Goal: Transaction & Acquisition: Purchase product/service

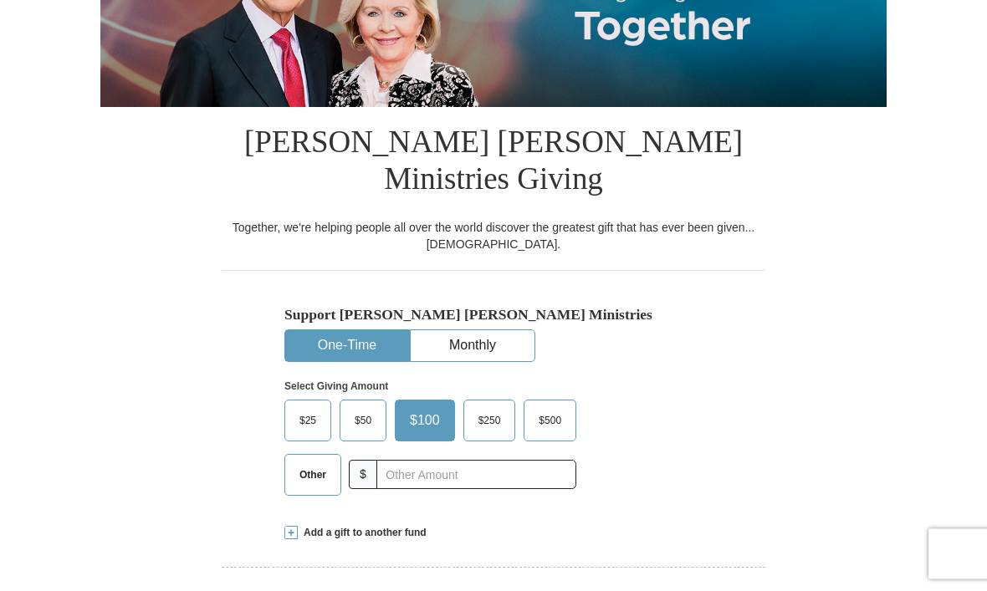
scroll to position [274, 0]
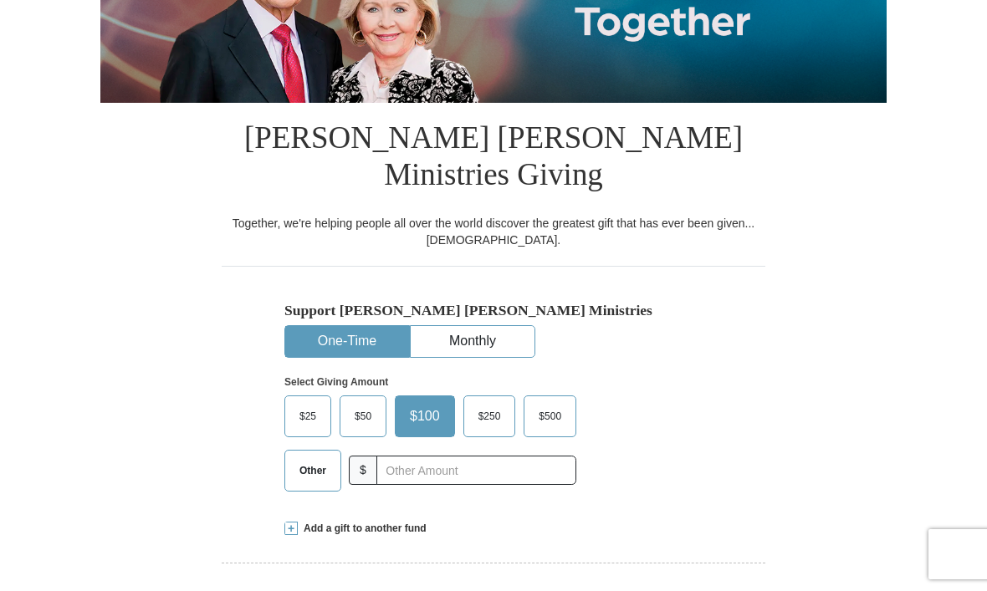
click at [307, 458] on span "Other" at bounding box center [313, 470] width 44 height 25
click at [0, 0] on input "Other" at bounding box center [0, 0] width 0 height 0
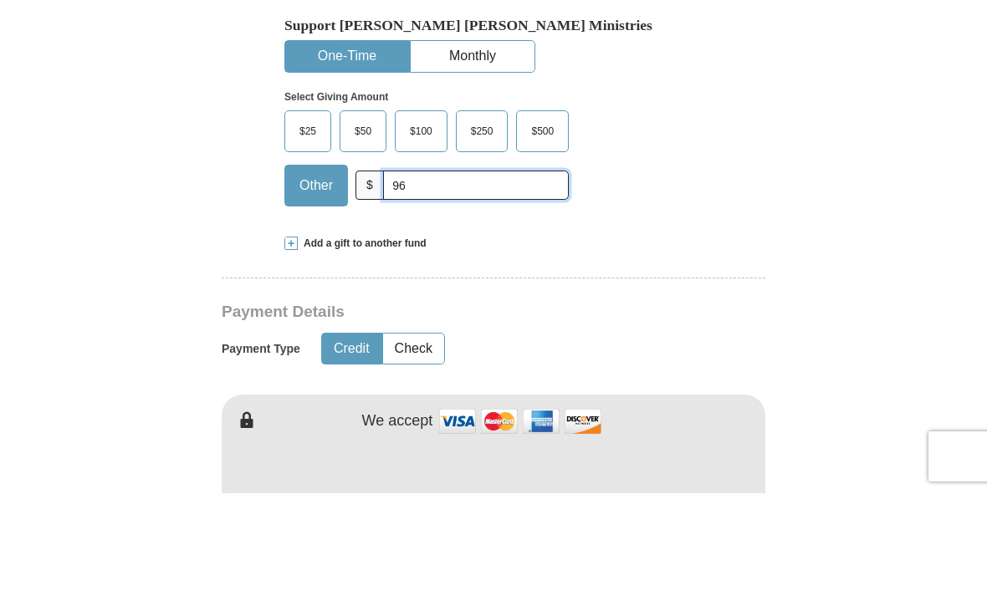
scroll to position [462, 0]
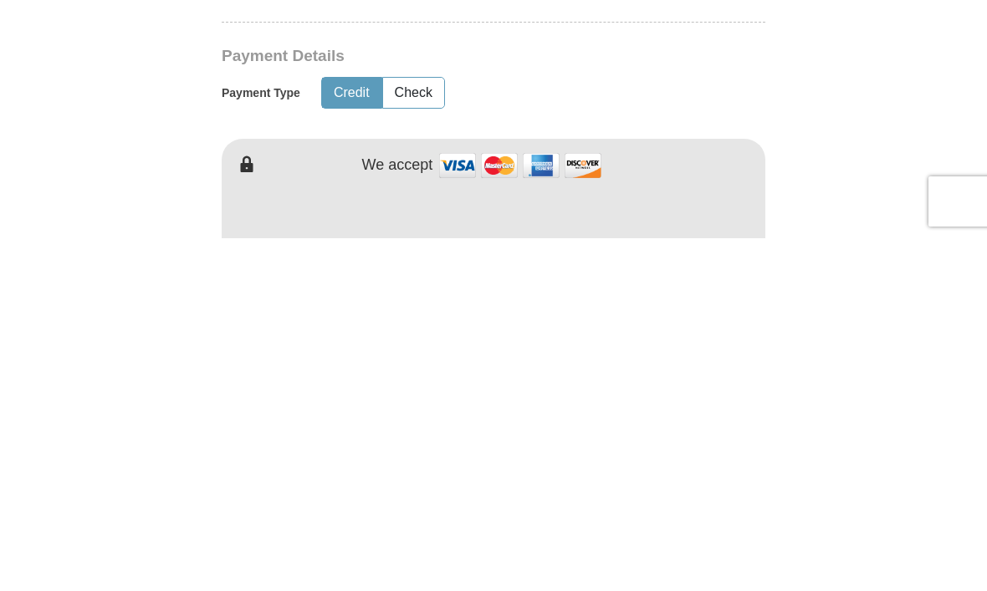
type input "96"
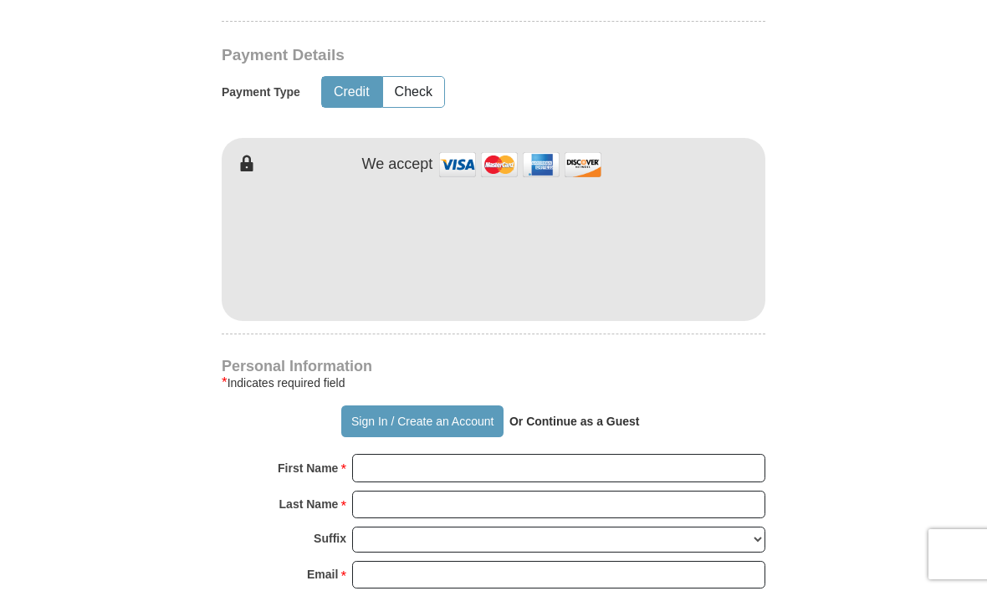
scroll to position [815, 0]
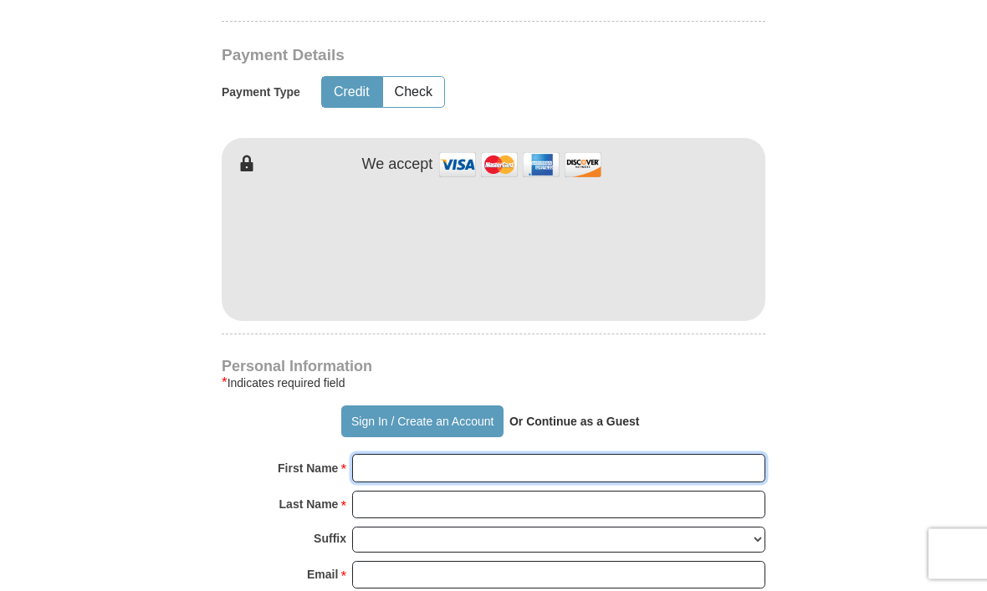
click at [493, 455] on input "First Name *" at bounding box center [558, 469] width 413 height 28
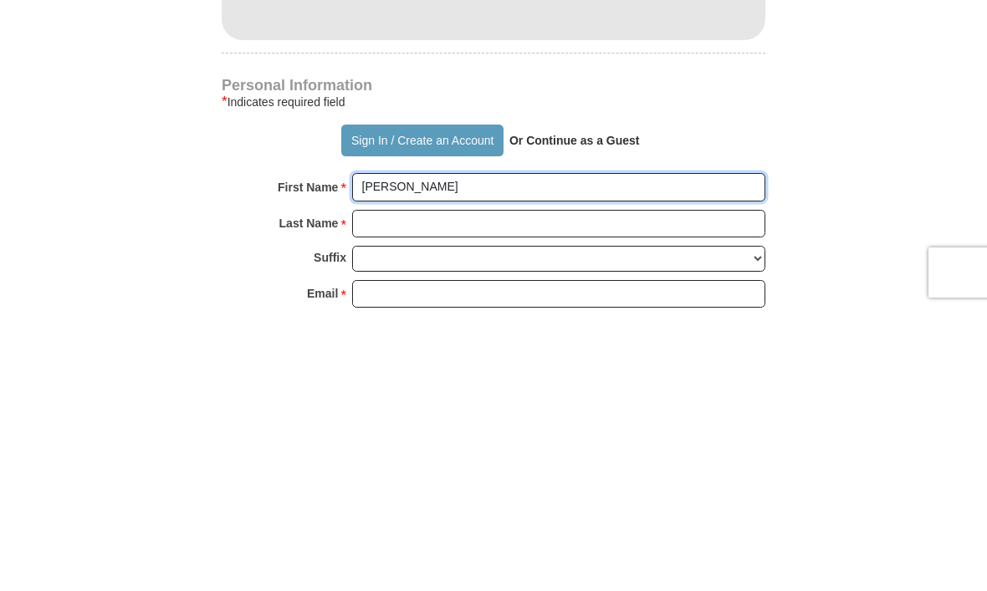
type input "[PERSON_NAME]"
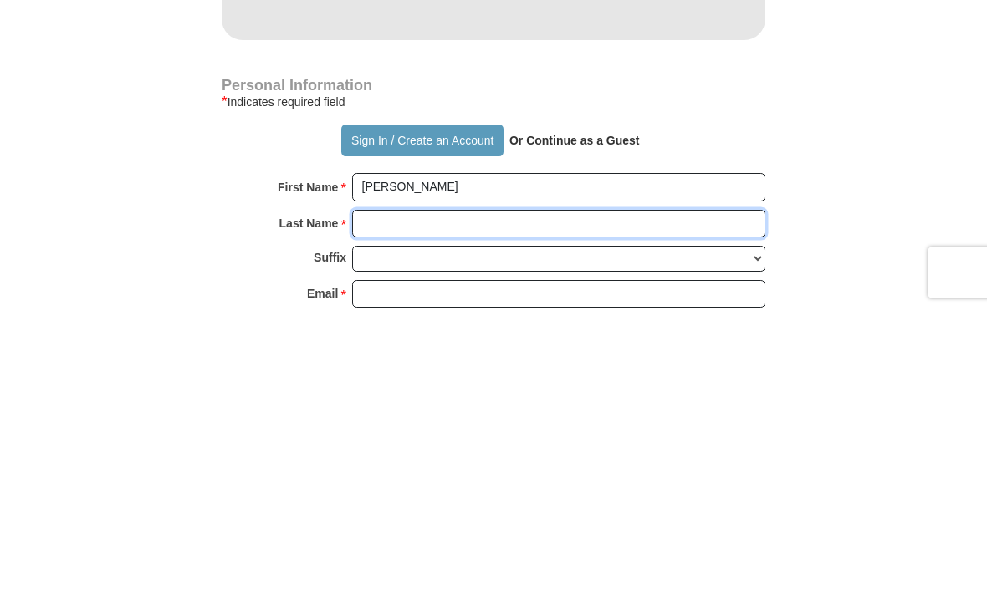
click at [473, 492] on input "Last Name *" at bounding box center [558, 506] width 413 height 28
type input "[PERSON_NAME]"
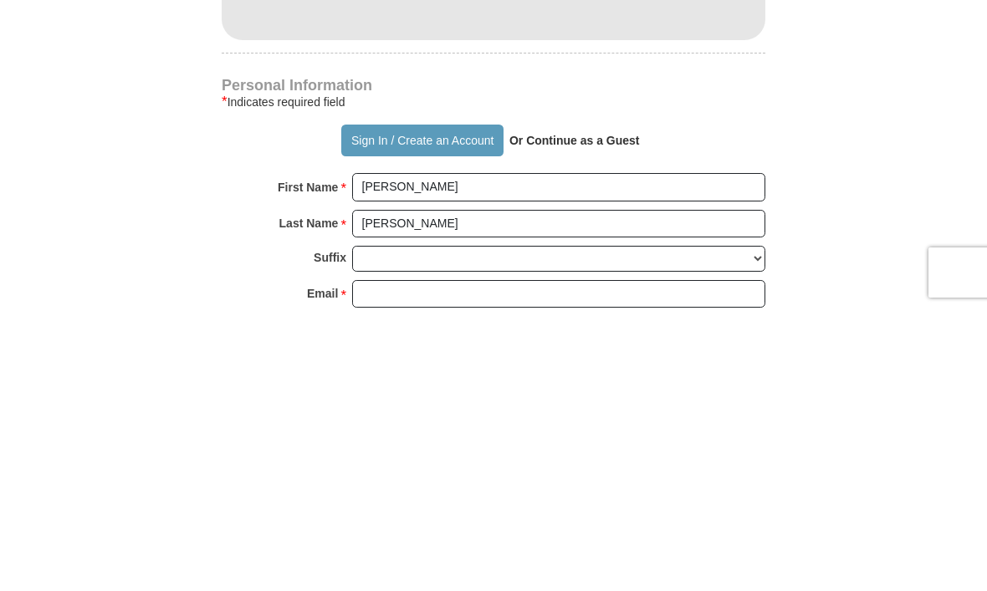
click at [545, 562] on input "Email *" at bounding box center [558, 576] width 413 height 28
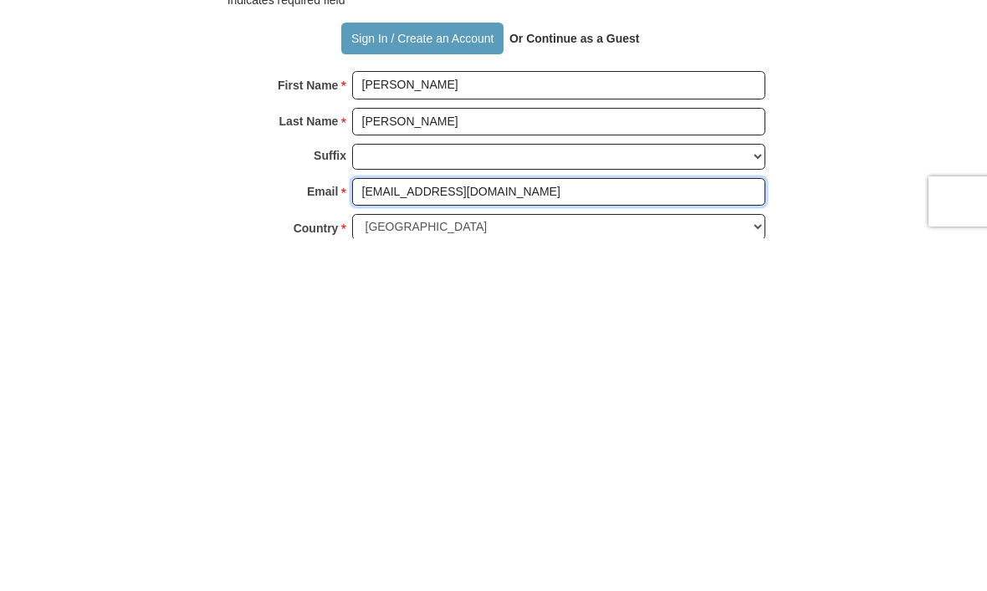
type input "[EMAIL_ADDRESS][DOMAIN_NAME]"
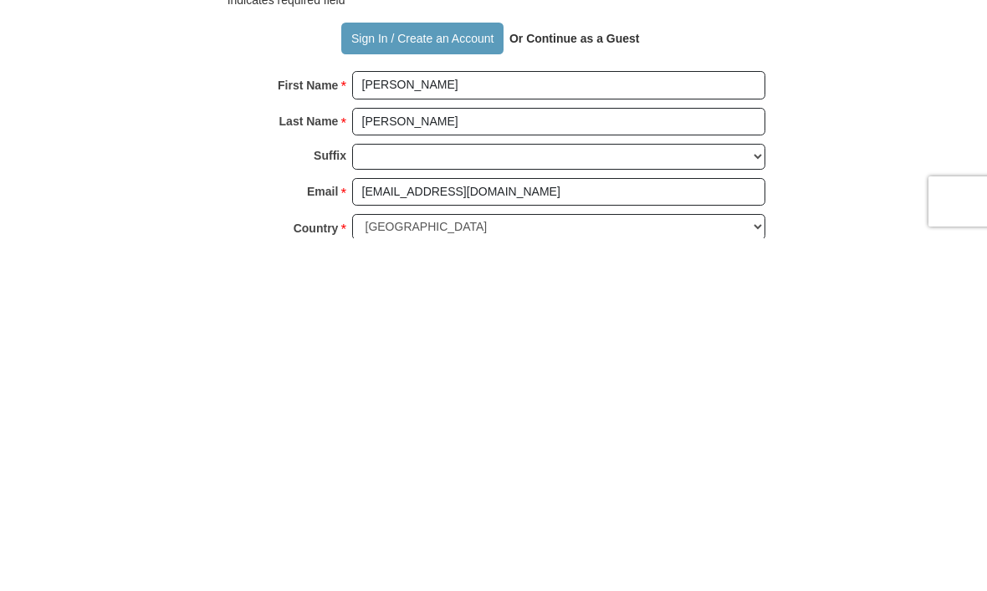
type input "1647 Commonwealth Cir"
type input "Reno"
select select "NV"
type input "89503"
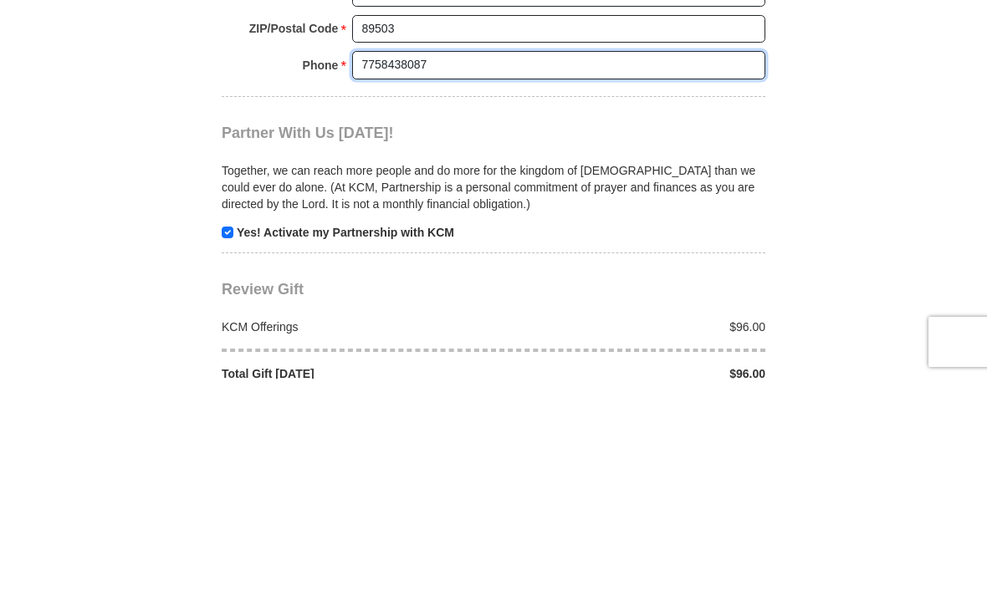
scroll to position [1364, 0]
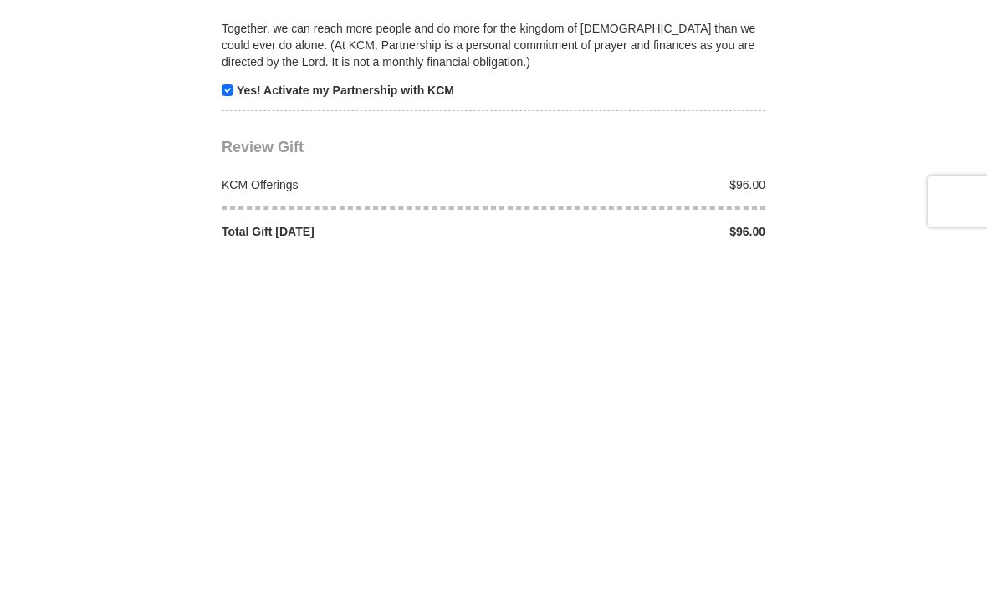
type input "7758438087"
